Goal: Transaction & Acquisition: Purchase product/service

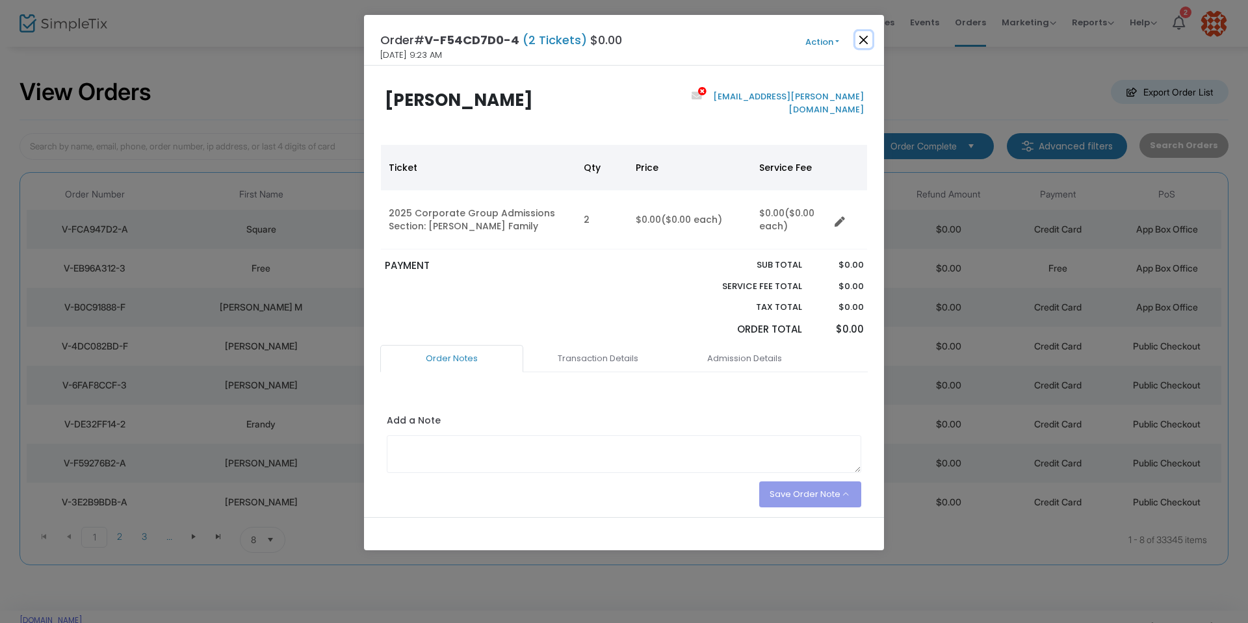
click at [857, 40] on button "Close" at bounding box center [863, 39] width 17 height 17
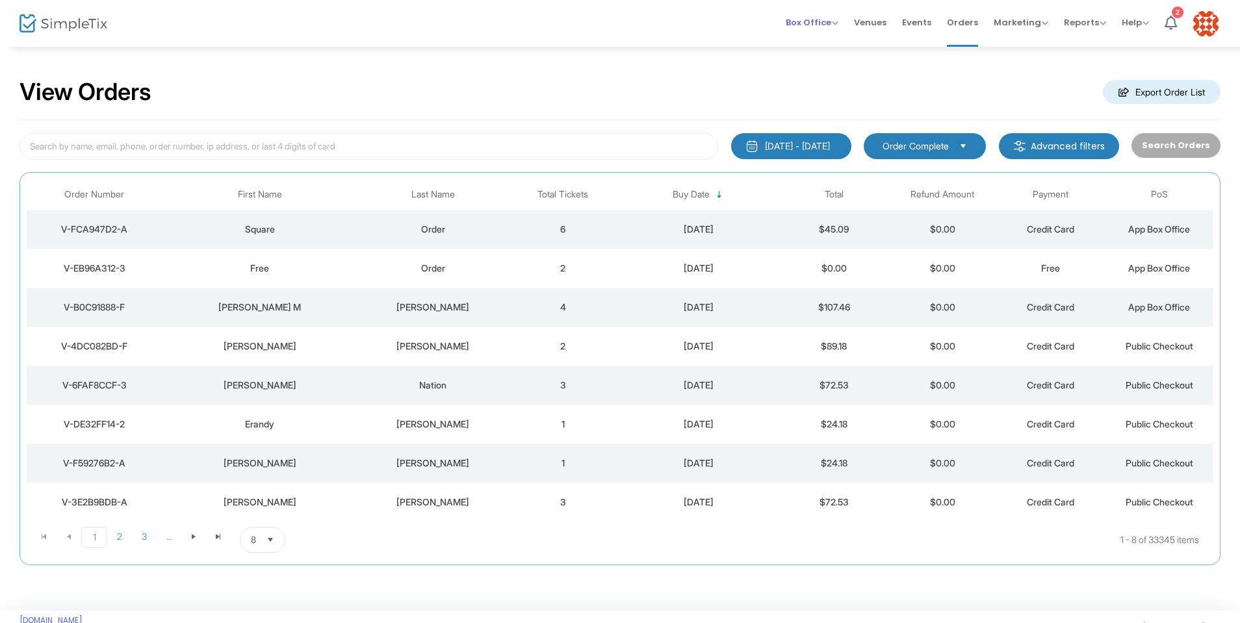
click at [833, 16] on span "Box Office" at bounding box center [812, 22] width 53 height 12
click at [818, 47] on li "Sell Tickets" at bounding box center [832, 43] width 93 height 25
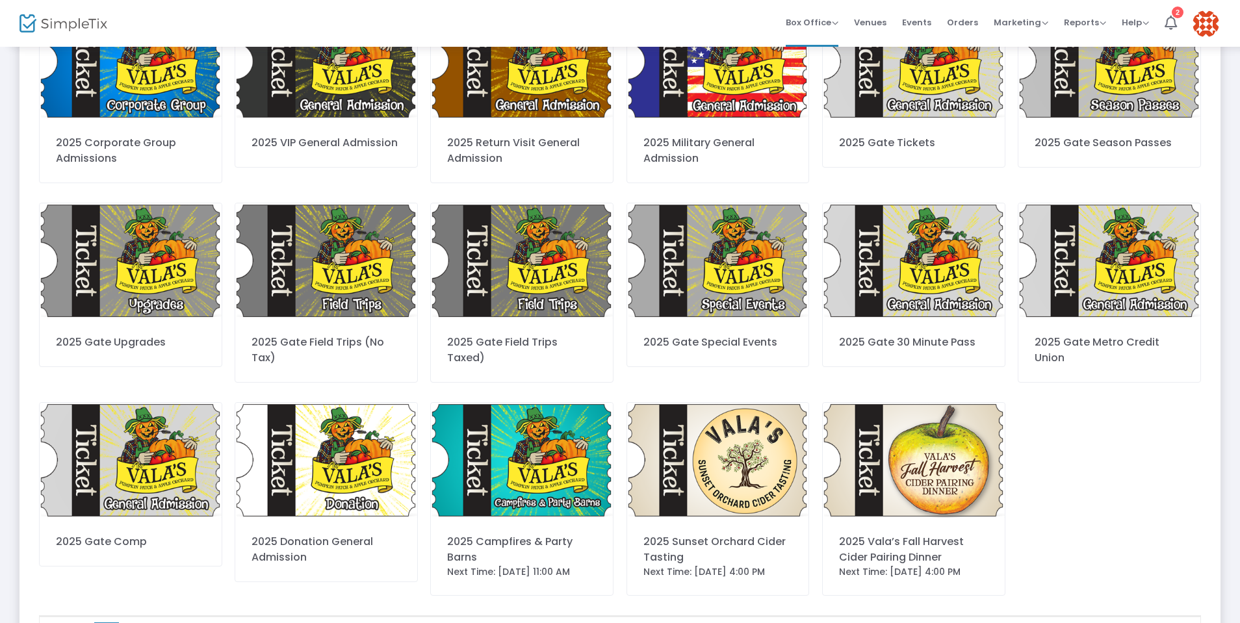
scroll to position [383, 0]
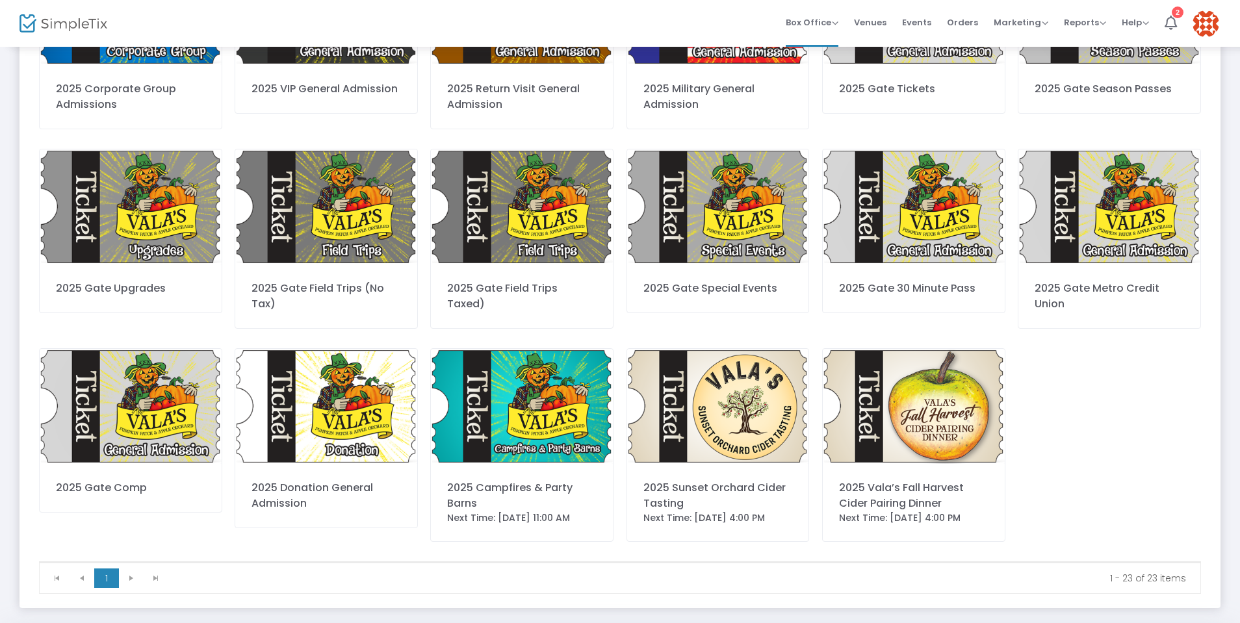
click at [532, 404] on img at bounding box center [522, 406] width 182 height 115
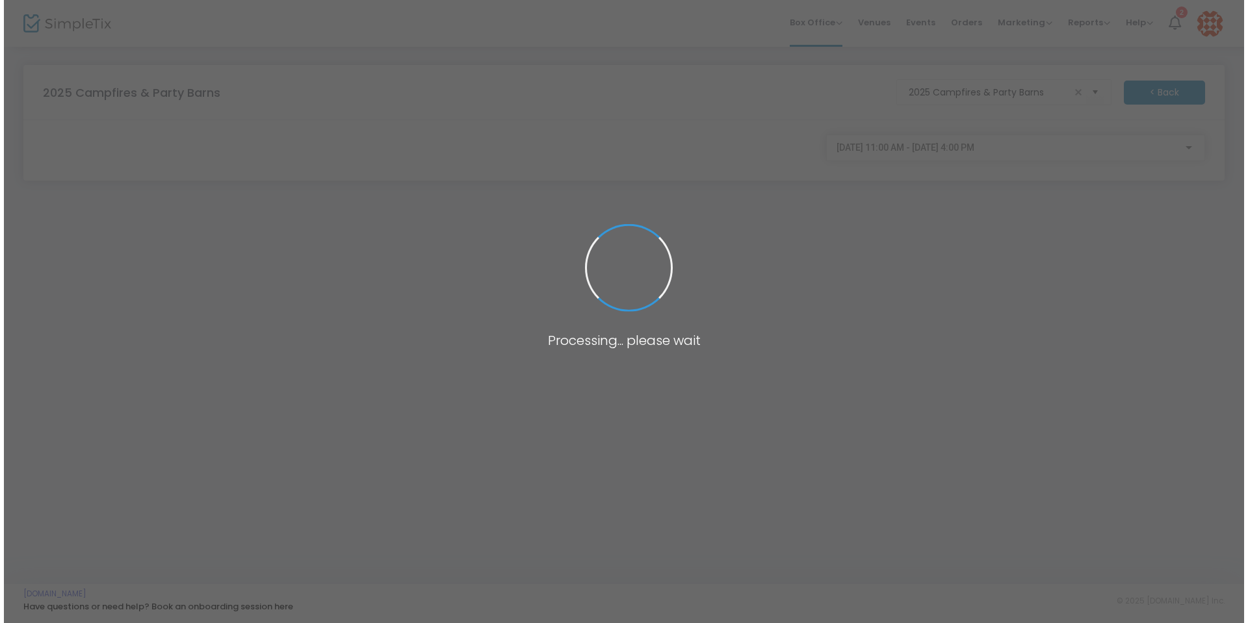
scroll to position [0, 0]
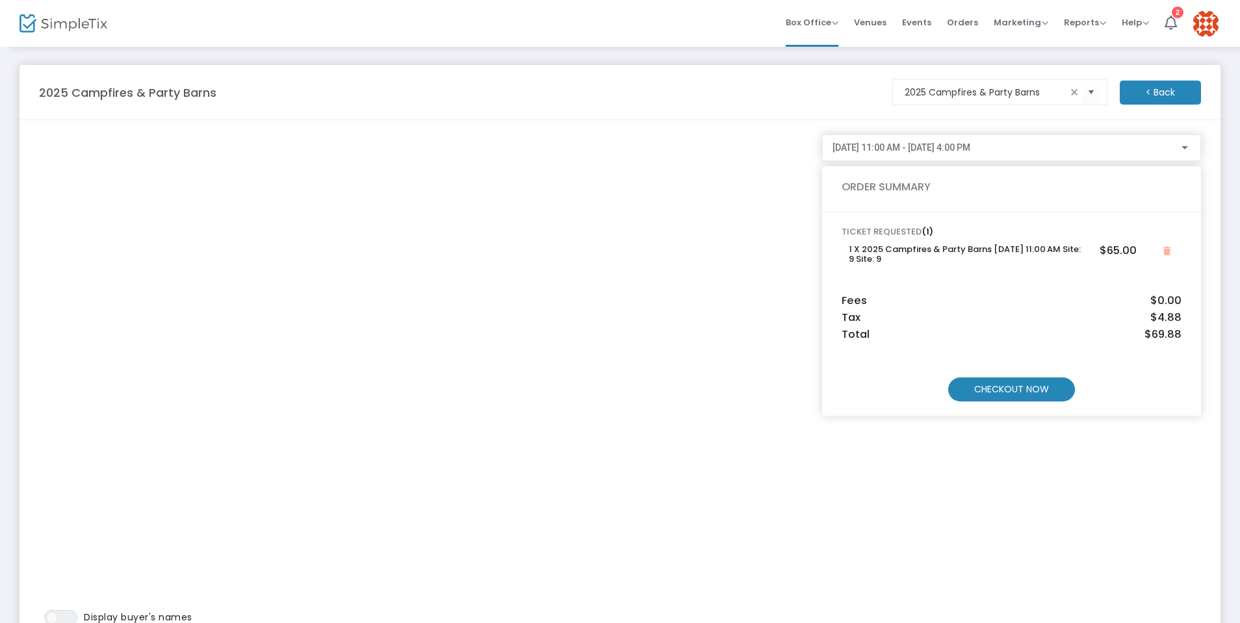
click at [1014, 387] on m-button "CHECKOUT NOW" at bounding box center [1011, 390] width 127 height 24
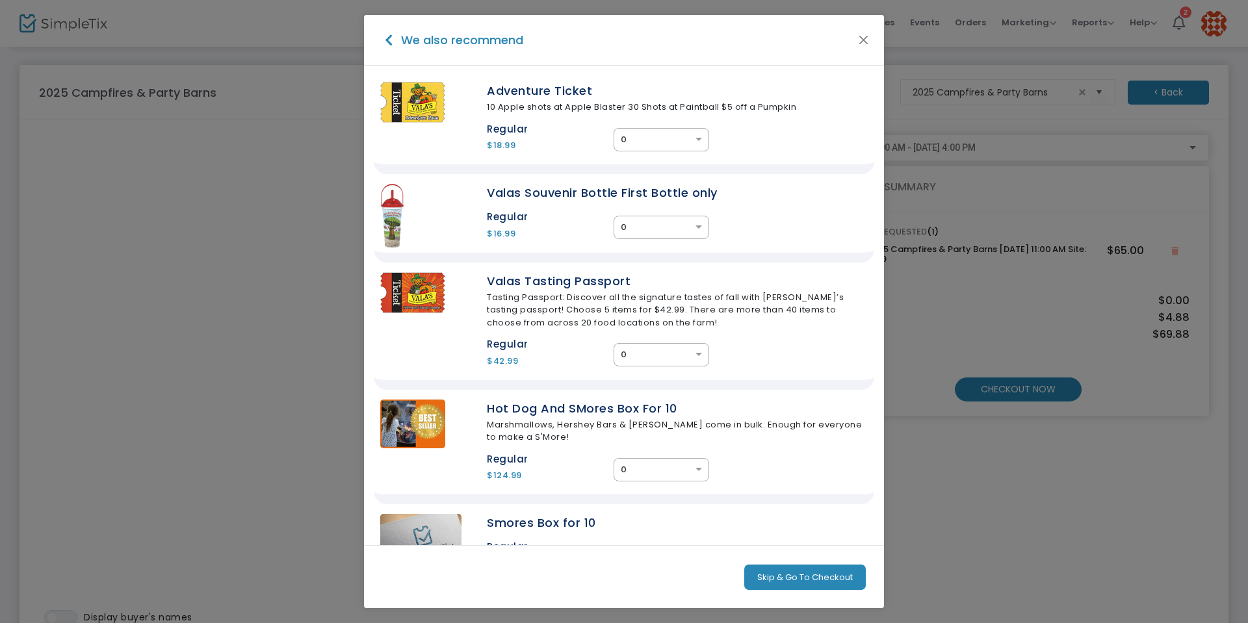
click at [796, 576] on button "Skip & Go To Checkout" at bounding box center [805, 578] width 122 height 26
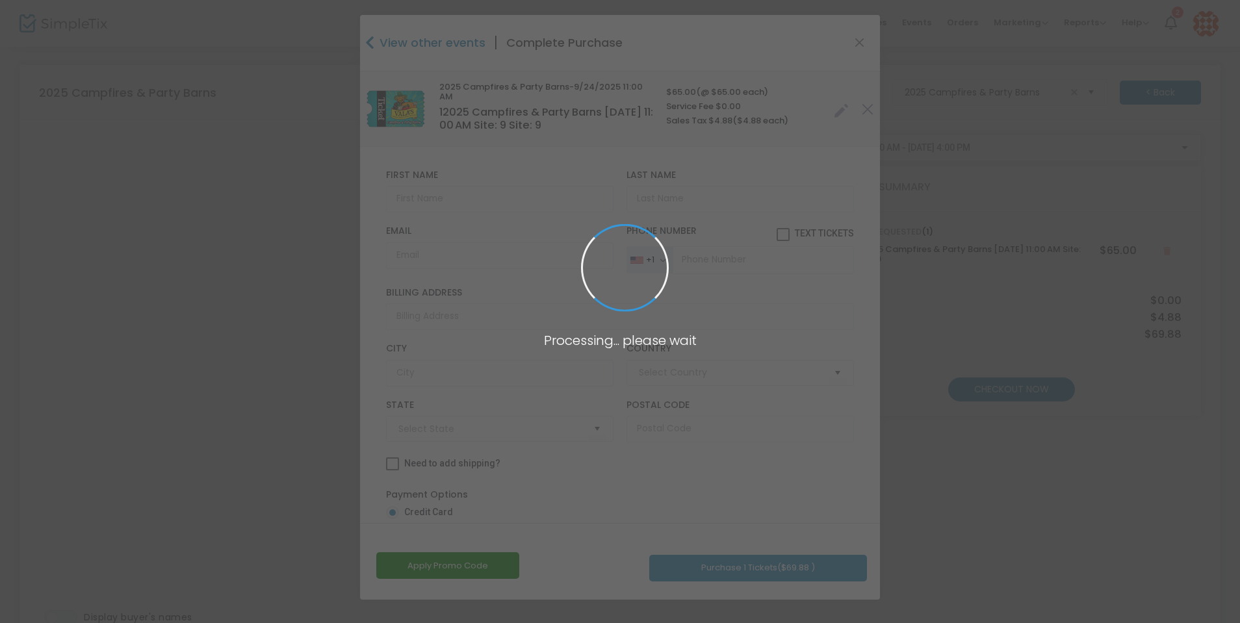
type input "United States"
type input "Nebraska"
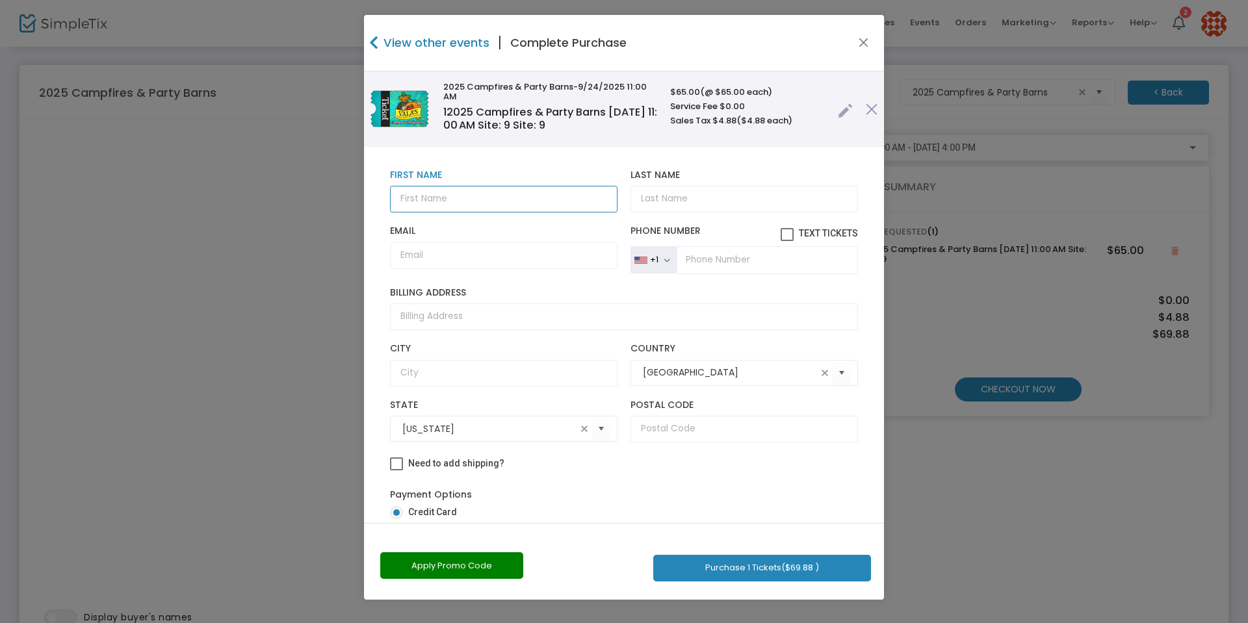
click at [474, 200] on input "text" at bounding box center [503, 199] width 227 height 27
type input "[PERSON_NAME]"
type input "ajc2013@yahoo.com"
click at [706, 255] on input "tel" at bounding box center [766, 259] width 181 height 27
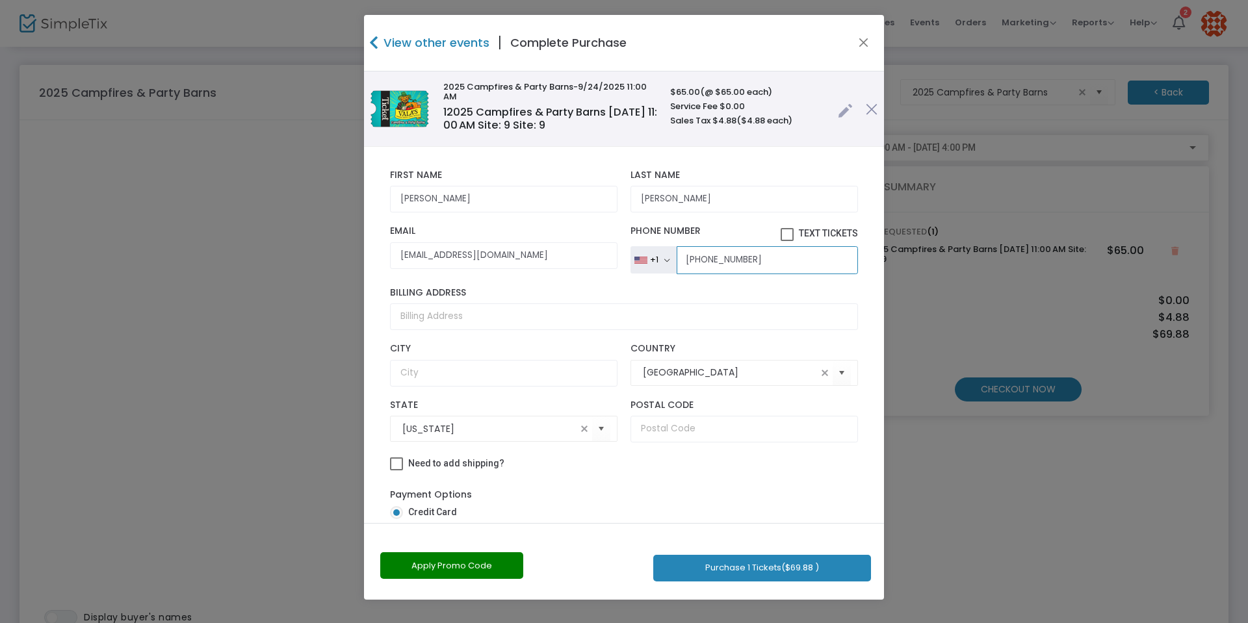
type input "(719) 306-7340"
click at [530, 313] on input "Billing Address" at bounding box center [624, 316] width 468 height 27
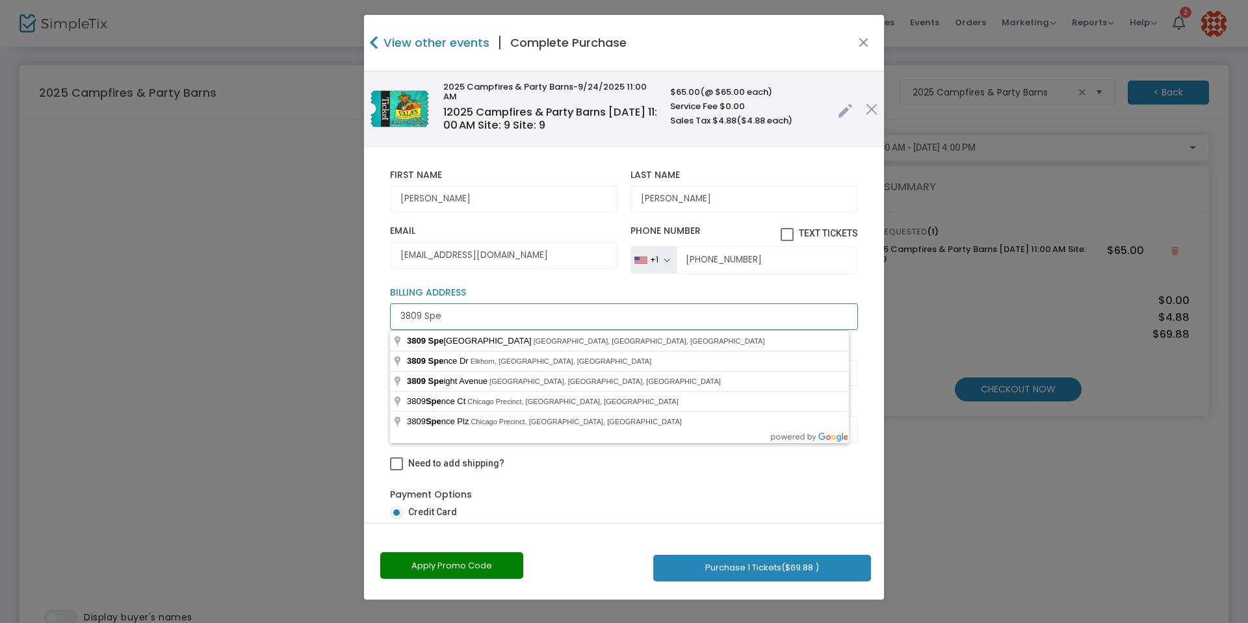
type input "3809 Spec"
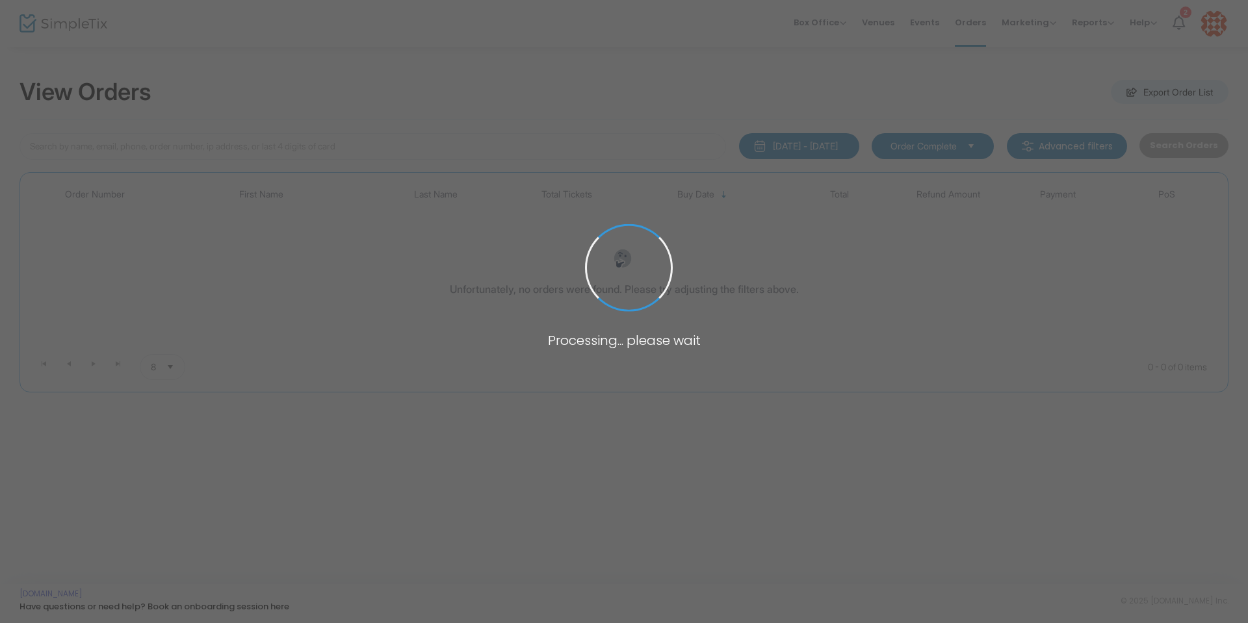
type input "[PERSON_NAME]"
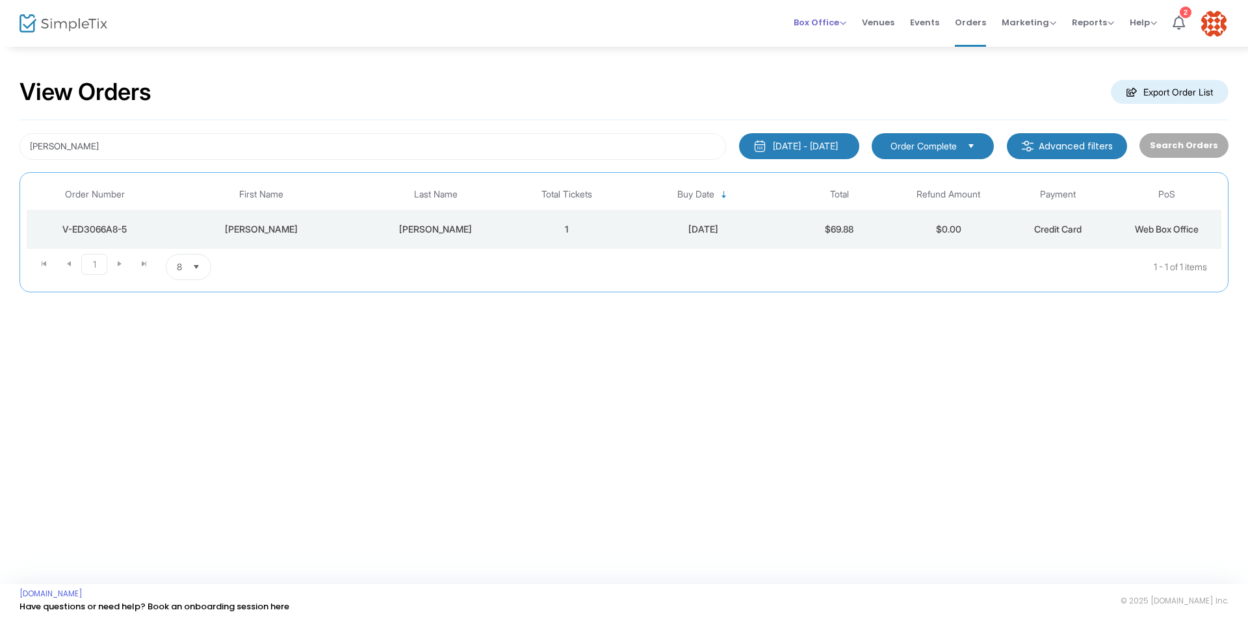
click at [842, 20] on span "Box Office" at bounding box center [819, 22] width 53 height 12
click at [840, 47] on li "Sell Tickets" at bounding box center [839, 43] width 93 height 25
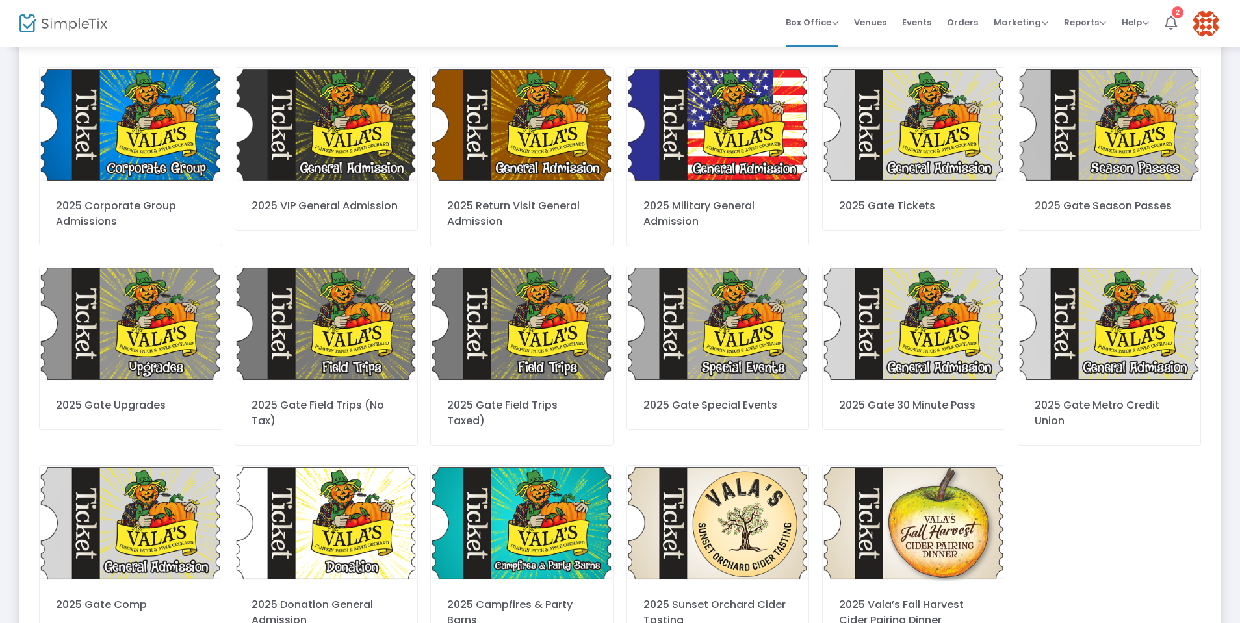
scroll to position [427, 0]
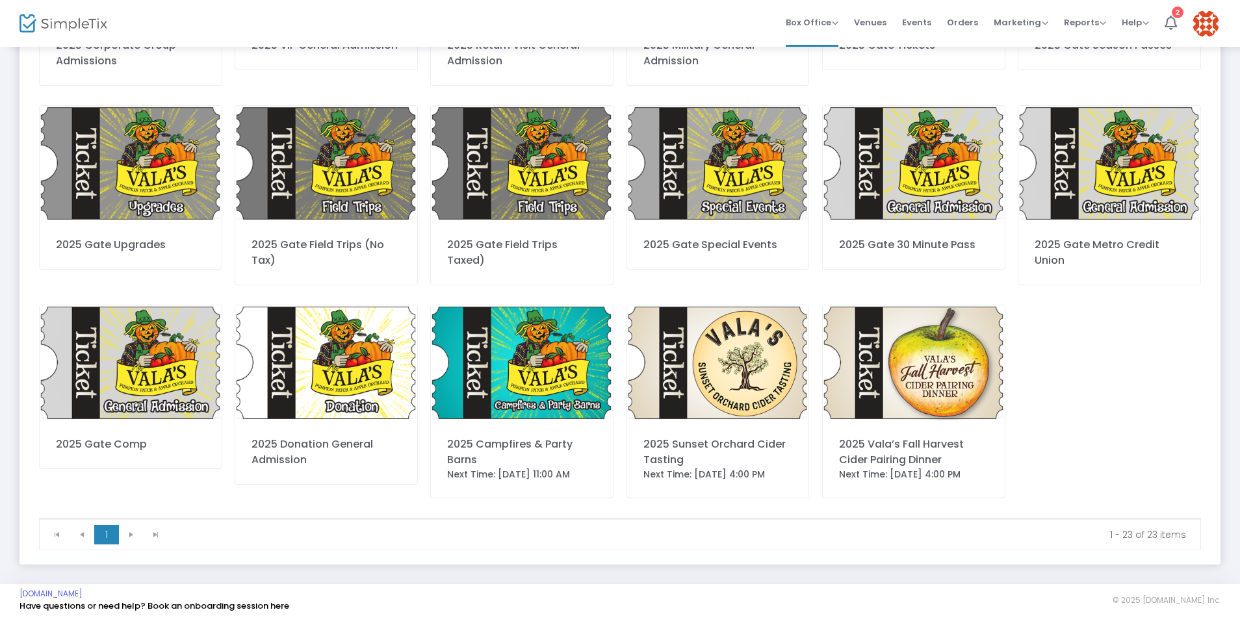
click at [550, 384] on img at bounding box center [522, 362] width 182 height 115
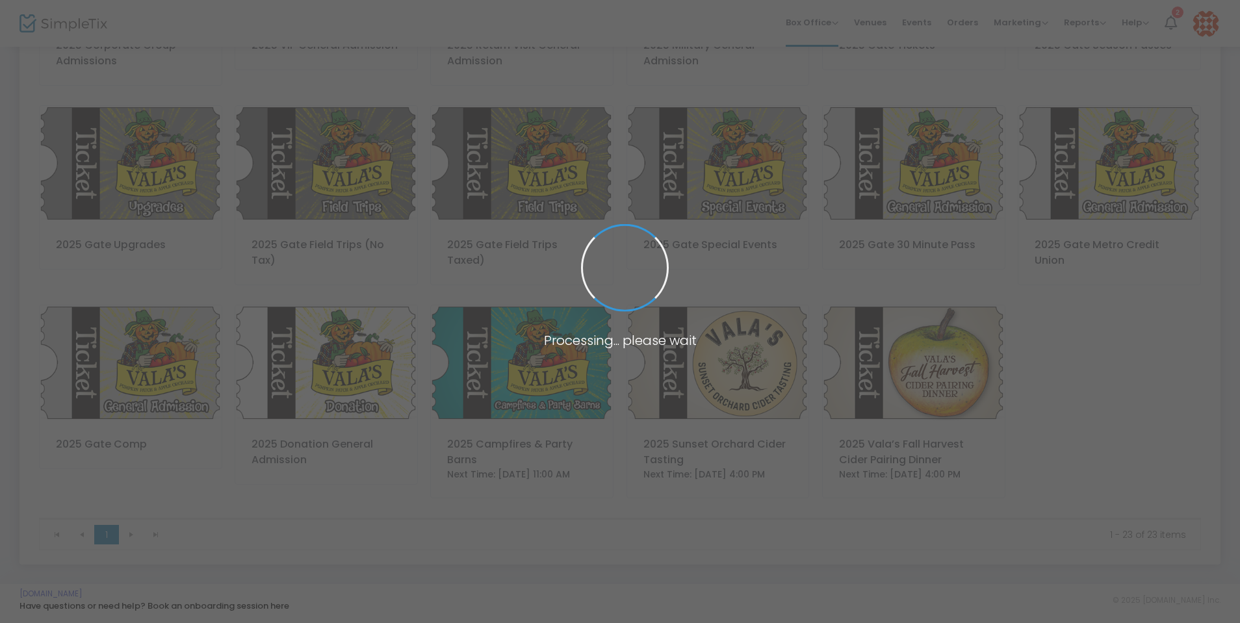
scroll to position [0, 0]
